Goal: Task Accomplishment & Management: Manage account settings

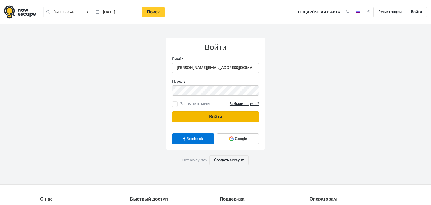
type input "anatoly@imaginaris.ee"
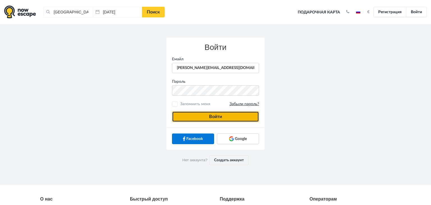
click at [210, 116] on button "Войти" at bounding box center [215, 116] width 87 height 11
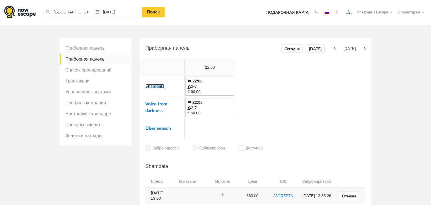
click at [154, 86] on link "Shambala" at bounding box center [154, 86] width 19 height 4
click at [155, 104] on link "Voice from darkness" at bounding box center [156, 107] width 22 height 11
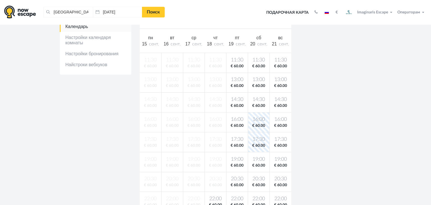
scroll to position [140, 0]
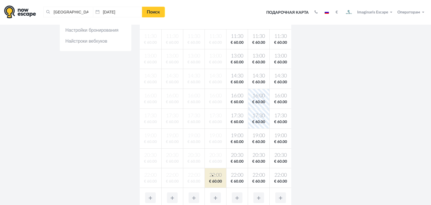
click at [212, 175] on span "22:00" at bounding box center [215, 175] width 19 height 7
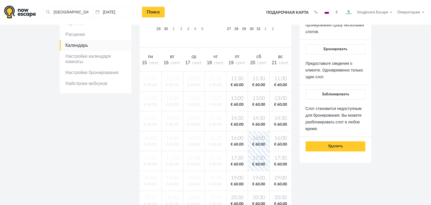
scroll to position [93, 0]
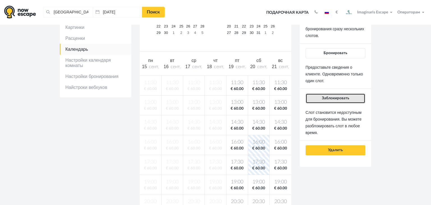
click at [332, 98] on span "Заблокировать" at bounding box center [336, 98] width 28 height 4
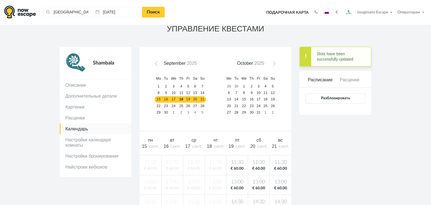
scroll to position [9, 0]
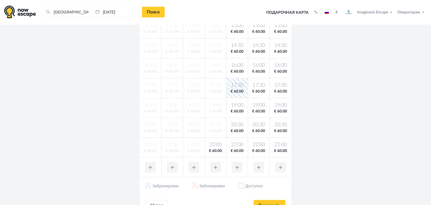
scroll to position [172, 0]
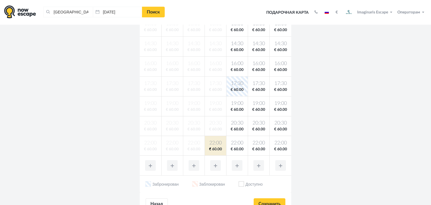
click at [210, 148] on body "[GEOGRAPHIC_DATA], [GEOGRAPHIC_DATA] Очистить все [GEOGRAPHIC_DATA], [GEOGRAPHI…" at bounding box center [215, 109] width 431 height 562
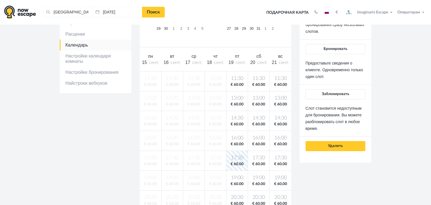
scroll to position [94, 0]
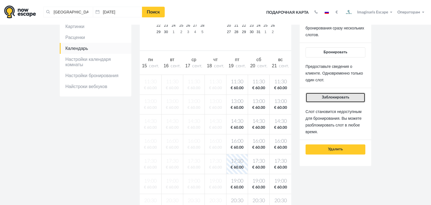
click at [328, 95] on button "Заблокировать" at bounding box center [336, 98] width 60 height 10
